Goal: Navigation & Orientation: Find specific page/section

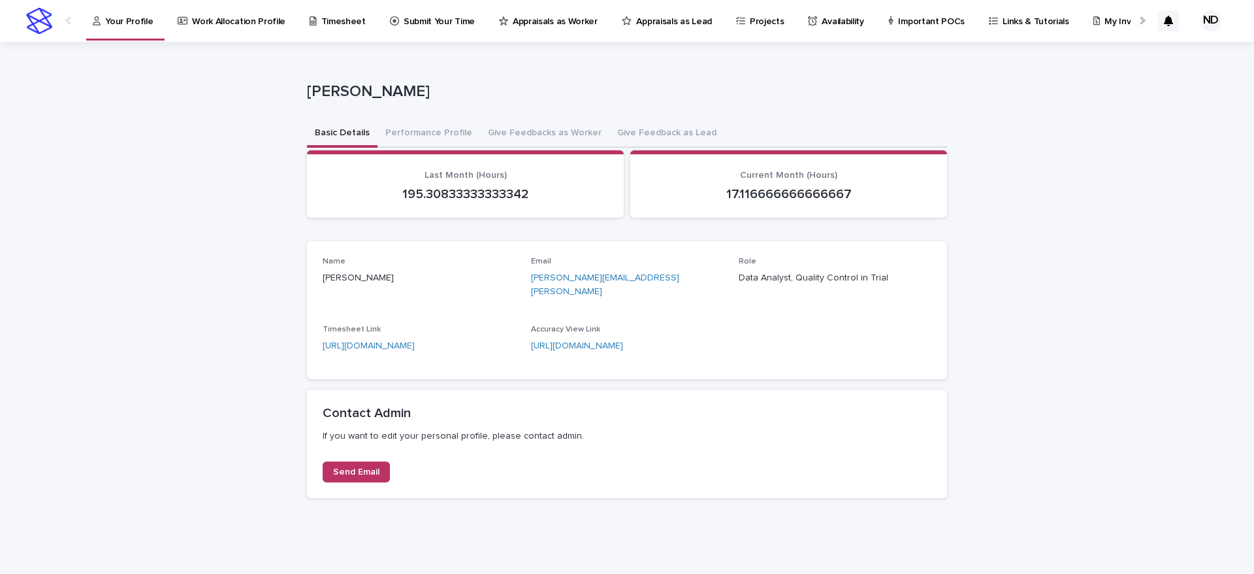
drag, startPoint x: 1014, startPoint y: 55, endPoint x: 1022, endPoint y: 35, distance: 21.7
click at [1016, 50] on div "**********" at bounding box center [627, 308] width 1254 height 532
click at [1105, 21] on p "My Invoice" at bounding box center [1127, 13] width 44 height 27
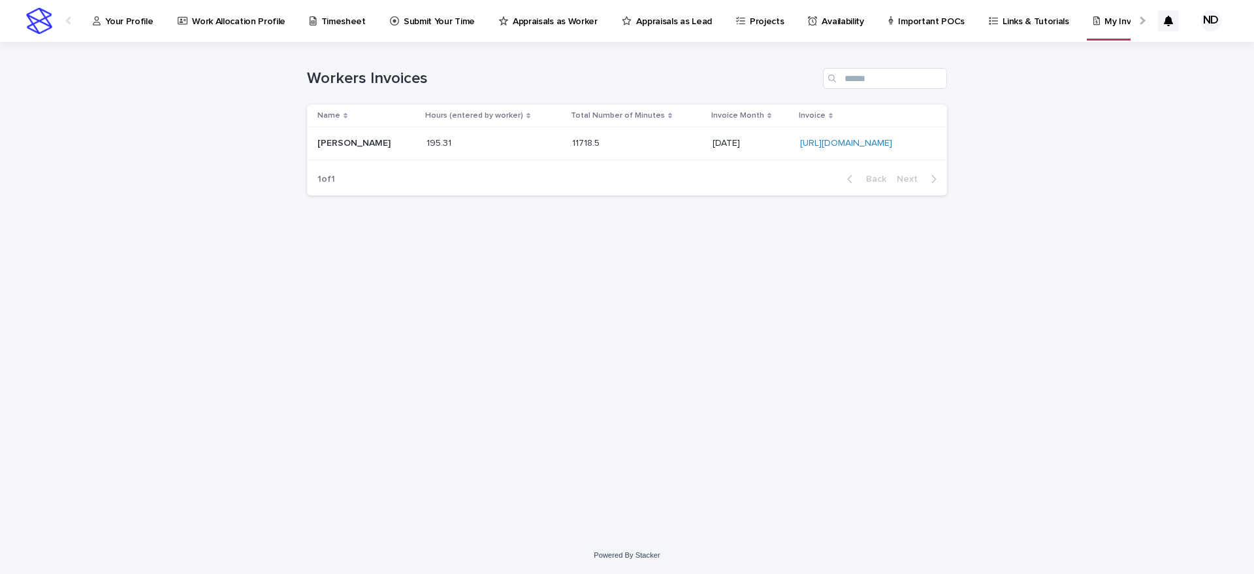
click at [423, 29] on link "Submit Your Time" at bounding box center [435, 20] width 92 height 40
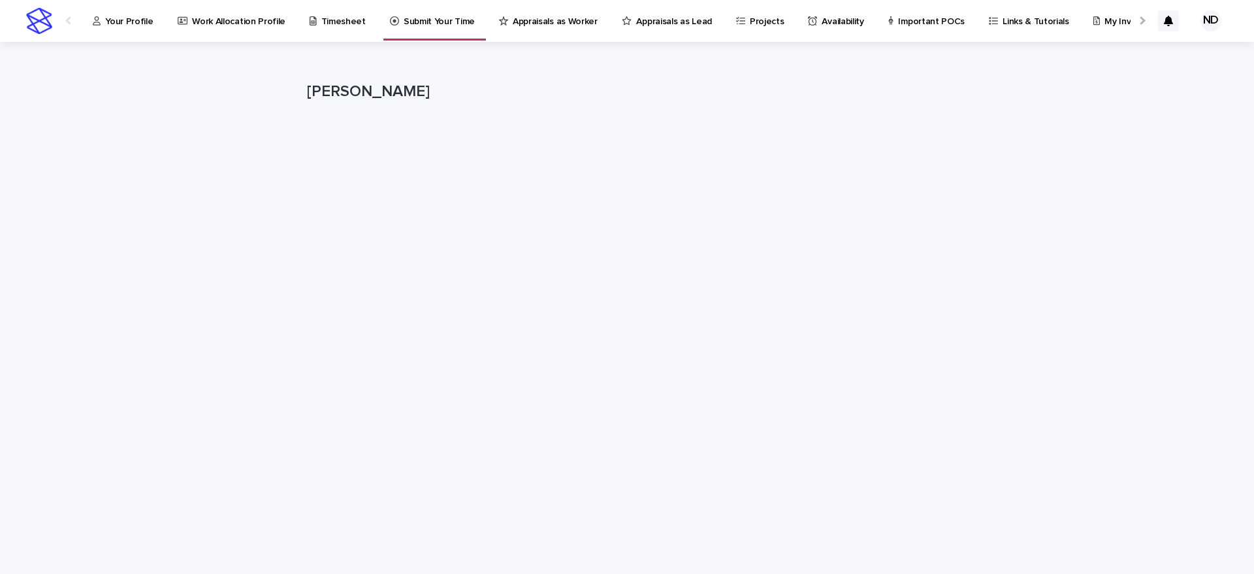
click at [126, 12] on p "Your Profile" at bounding box center [129, 13] width 48 height 27
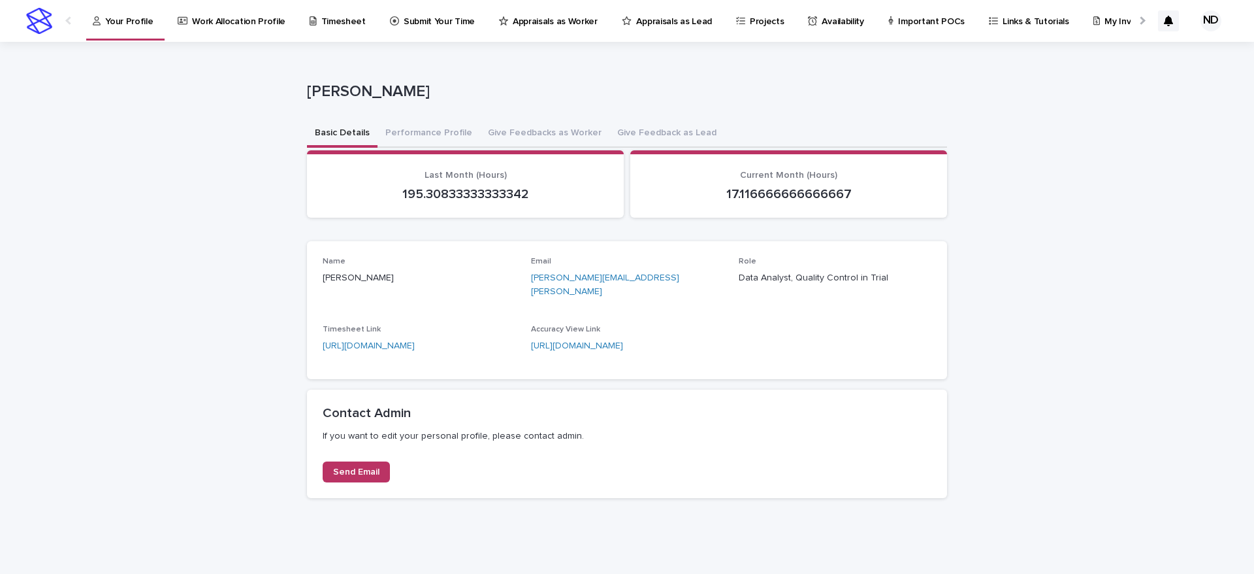
click at [1081, 285] on div "**********" at bounding box center [627, 308] width 1254 height 532
click at [228, 24] on p "Work Allocation Profile" at bounding box center [238, 13] width 93 height 27
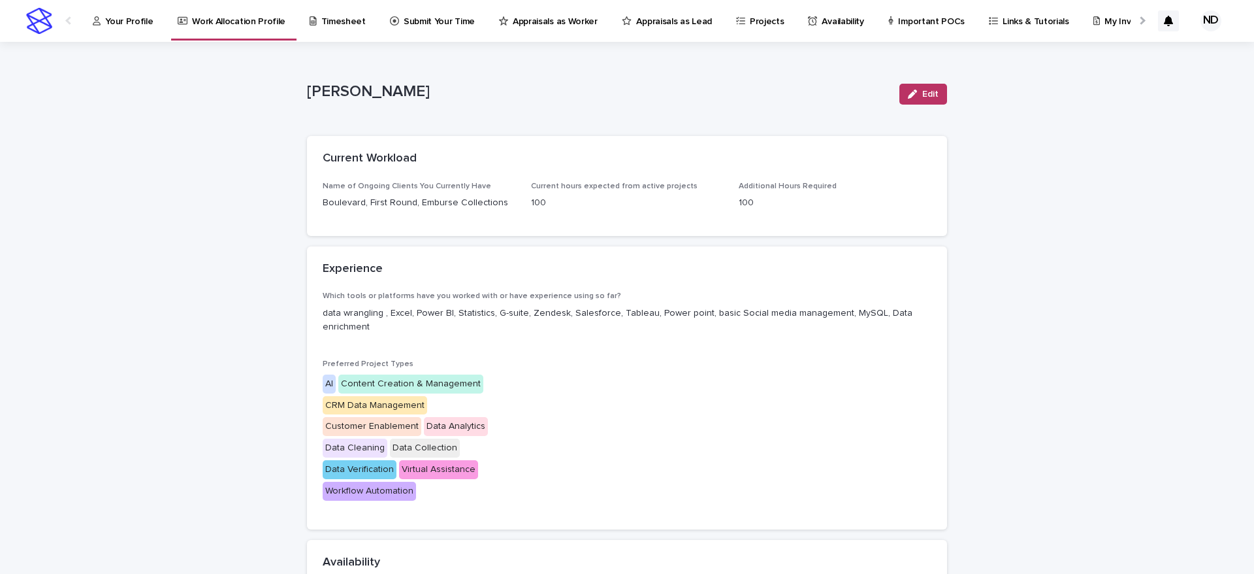
click at [139, 14] on p "Your Profile" at bounding box center [129, 13] width 48 height 27
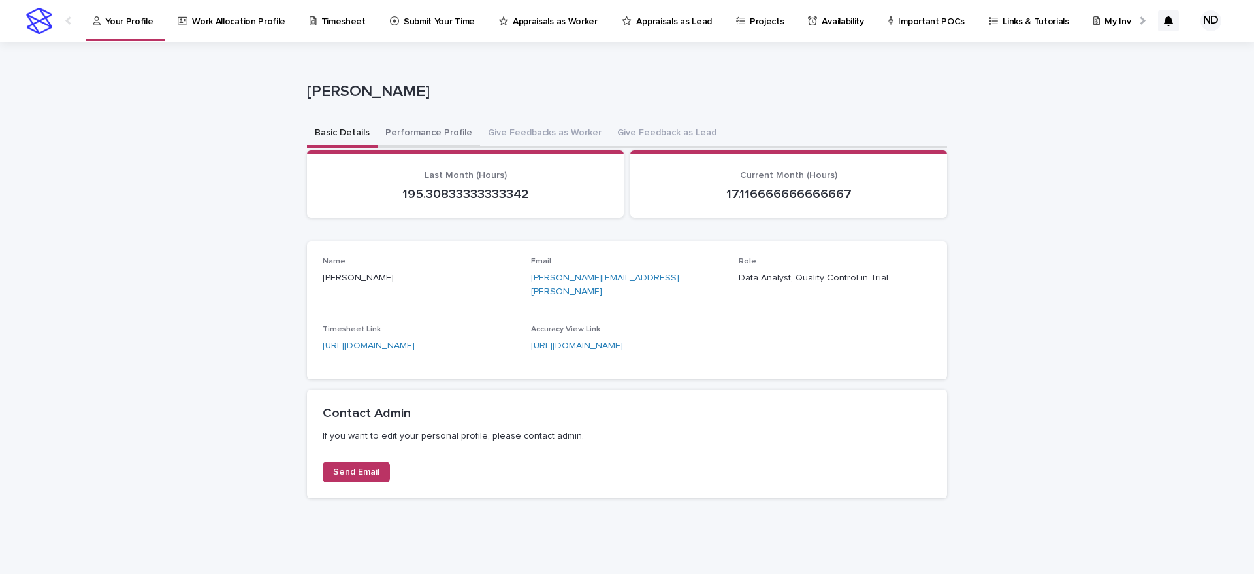
click at [413, 131] on button "Performance Profile" at bounding box center [429, 133] width 103 height 27
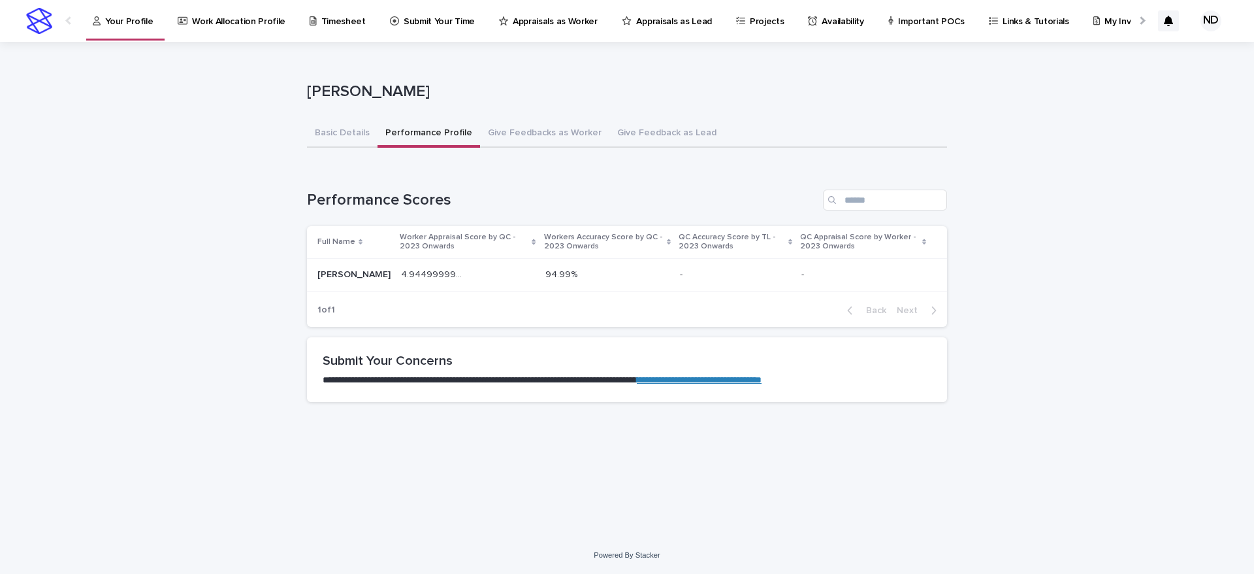
click at [545, 282] on div "94.99% 94.99%" at bounding box center [607, 275] width 124 height 22
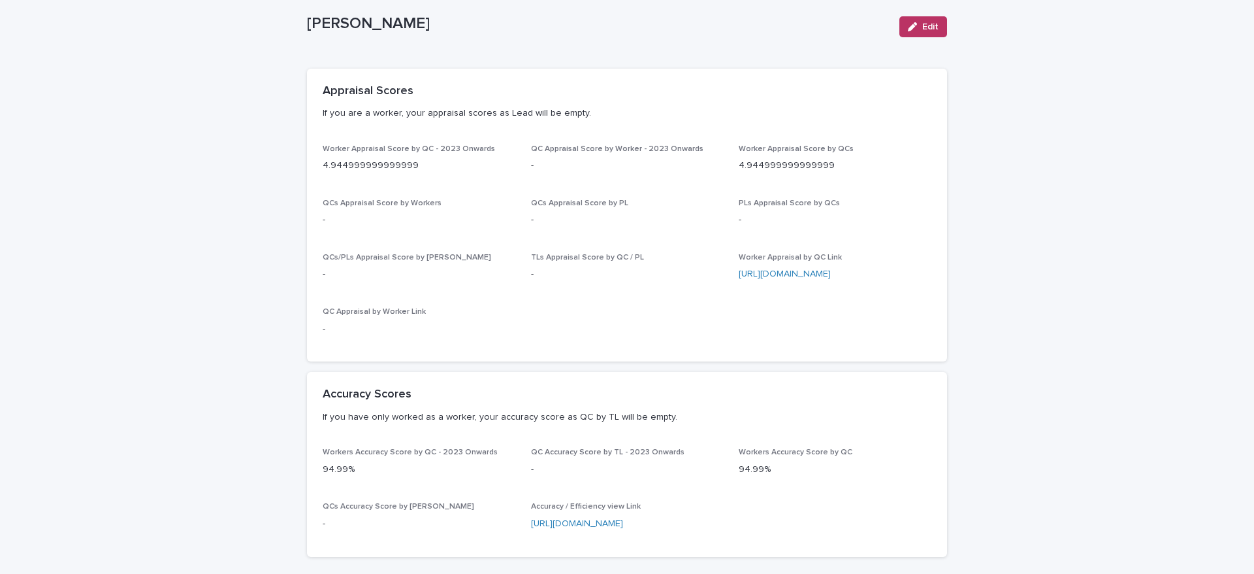
scroll to position [98, 0]
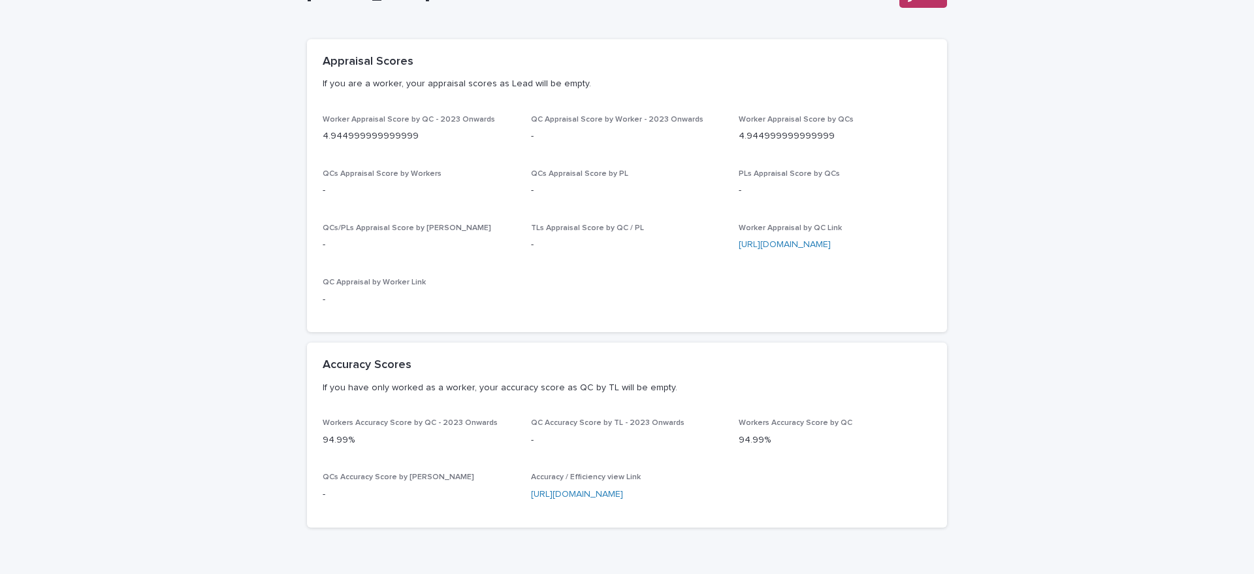
click at [33, 332] on div "Loading... Saving… Loading... Saving… [PERSON_NAME] Edit [PERSON_NAME] Edit Sor…" at bounding box center [627, 274] width 1254 height 658
